Goal: Task Accomplishment & Management: Manage account settings

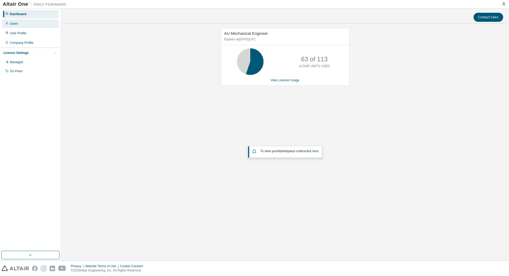
click at [14, 23] on div "Users" at bounding box center [14, 23] width 8 height 4
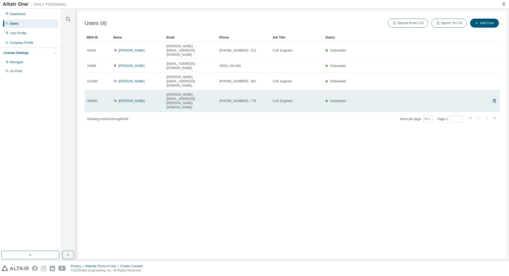
click at [90, 99] on span "384582" at bounding box center [92, 101] width 11 height 4
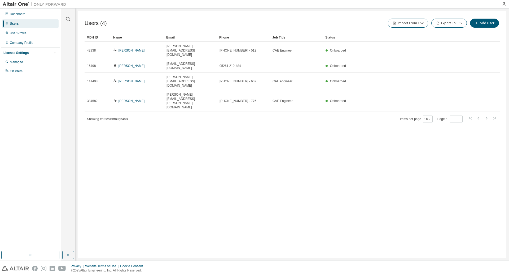
click at [109, 94] on div "Users (4) Import From CSV Export To CSV Add User Clear Load Save Save As Field …" at bounding box center [292, 134] width 428 height 246
click at [110, 117] on span "Showing entries 1 through 4 of 4" at bounding box center [107, 119] width 41 height 4
click at [66, 254] on icon "button" at bounding box center [68, 255] width 4 height 4
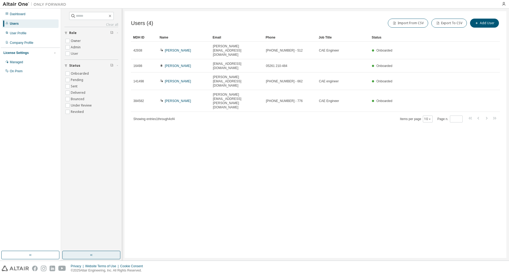
click at [186, 140] on div "Users (4) Import From CSV Export To CSV Add User Clear Load Save Save As Field …" at bounding box center [316, 134] width 382 height 246
click at [185, 140] on div "Users (4) Import From CSV Export To CSV Add User Clear Load Save Save As Field …" at bounding box center [316, 134] width 382 height 246
click at [186, 139] on div "Users (4) Import From CSV Export To CSV Add User Clear Load Save Save As Field …" at bounding box center [316, 134] width 382 height 246
click at [268, 148] on div "Users (4) Import From CSV Export To CSV Add User Clear Load Save Save As Field …" at bounding box center [316, 134] width 382 height 246
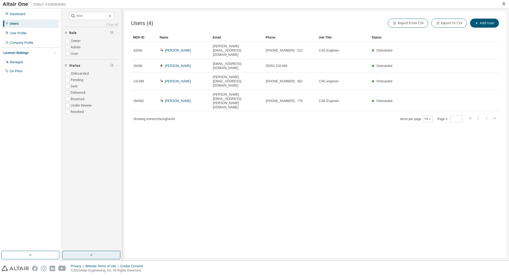
click at [214, 142] on div "Users (4) Import From CSV Export To CSV Add User Clear Load Save Save As Field …" at bounding box center [316, 134] width 382 height 246
drag, startPoint x: 240, startPoint y: 162, endPoint x: 243, endPoint y: 162, distance: 3.7
click at [240, 162] on div "Users (4) Import From CSV Export To CSV Add User Clear Load Save Save As Field …" at bounding box center [316, 134] width 382 height 246
click at [240, 154] on div "Users (4) Import From CSV Export To CSV Add User Clear Load Save Save As Field …" at bounding box center [316, 134] width 382 height 246
click at [380, 138] on div "Users (4) Import From CSV Export To CSV Add User Clear Load Save Save As Field …" at bounding box center [316, 134] width 382 height 246
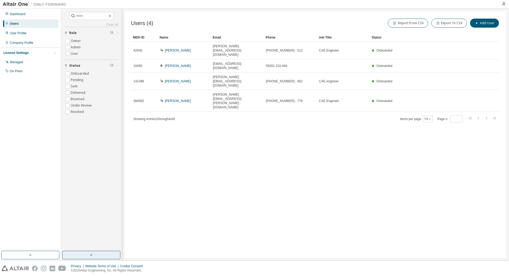
click at [198, 119] on div "Users (4) Import From CSV Export To CSV Add User Clear Load Save Save As Field …" at bounding box center [316, 134] width 382 height 246
click at [16, 33] on div "User Profile" at bounding box center [18, 33] width 17 height 4
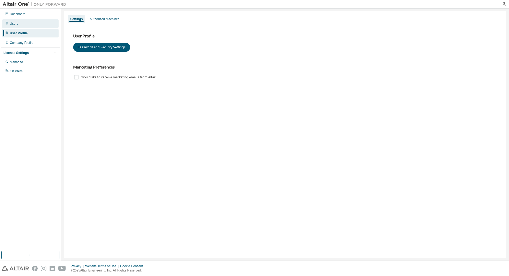
click at [13, 24] on div "Users" at bounding box center [14, 23] width 8 height 4
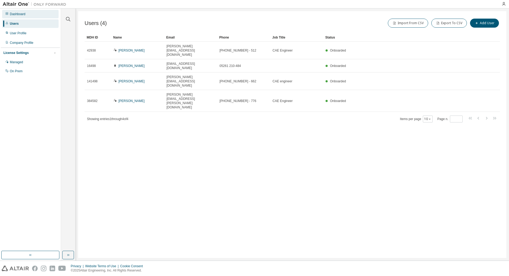
click at [19, 14] on div "Dashboard" at bounding box center [18, 14] width 16 height 4
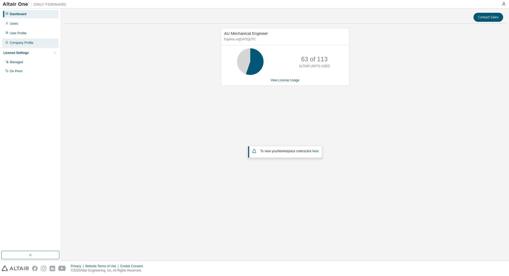
click at [15, 42] on div "Company Profile" at bounding box center [22, 43] width 24 height 4
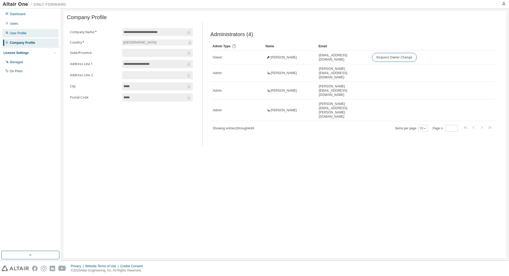
click at [15, 35] on div "User Profile" at bounding box center [18, 33] width 17 height 4
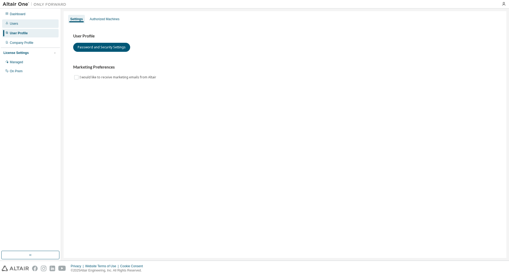
click at [15, 23] on div "Users" at bounding box center [14, 23] width 8 height 4
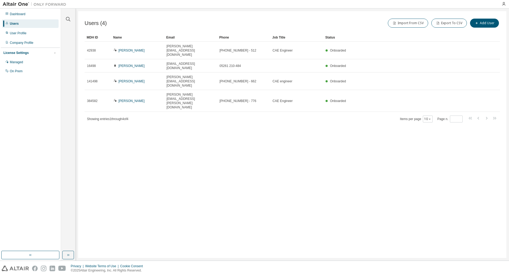
click at [166, 129] on div "Users (4) Import From CSV Export To CSV Add User Clear Load Save Save As Field …" at bounding box center [292, 134] width 428 height 246
click at [261, 127] on div "Users (4) Import From CSV Export To CSV Add User Clear Load Save Save As Field …" at bounding box center [292, 134] width 428 height 246
click at [71, 255] on button "button" at bounding box center [68, 254] width 12 height 8
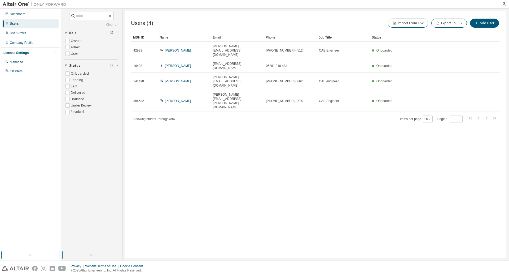
click at [244, 162] on div "Users (4) Import From CSV Export To CSV Add User Clear Load Save Save As Field …" at bounding box center [316, 134] width 382 height 246
